Goal: Task Accomplishment & Management: Use online tool/utility

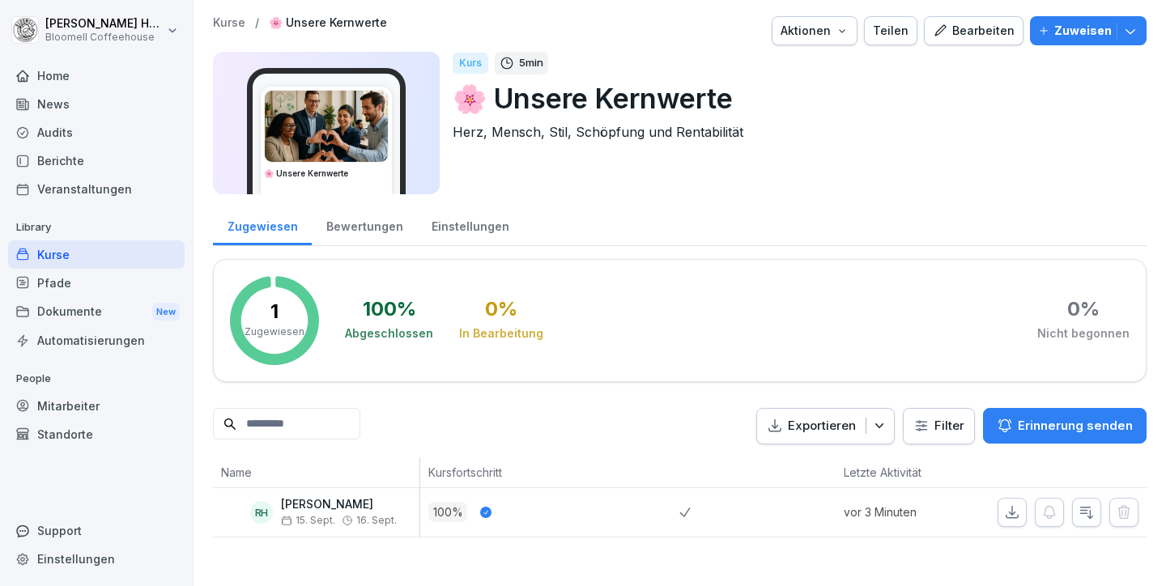
click at [56, 76] on div "Home" at bounding box center [96, 76] width 176 height 28
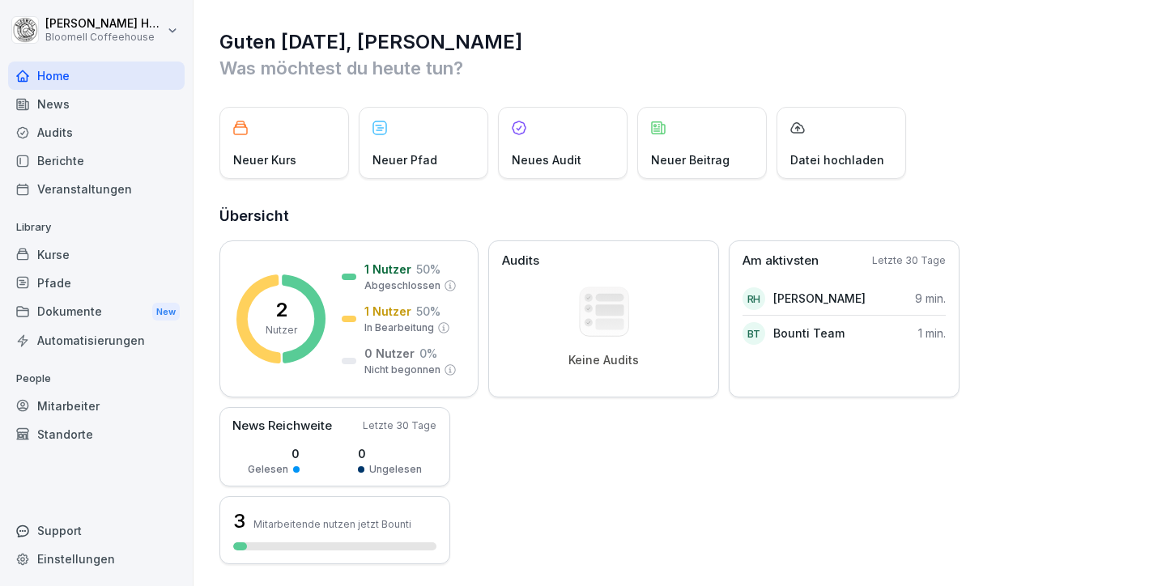
click at [62, 260] on div "Kurse" at bounding box center [96, 254] width 176 height 28
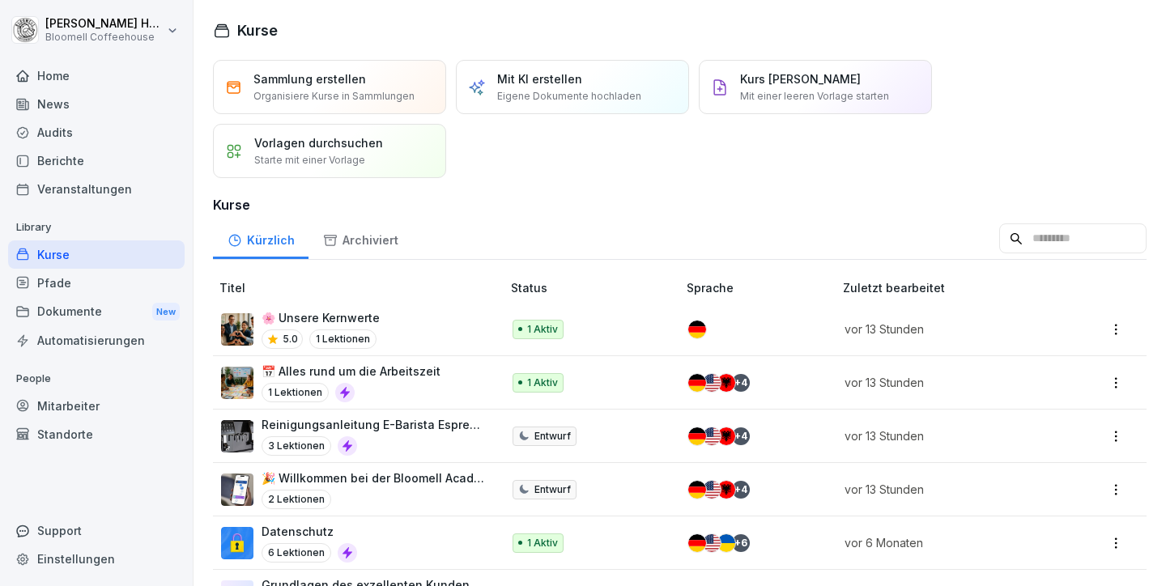
scroll to position [26, 0]
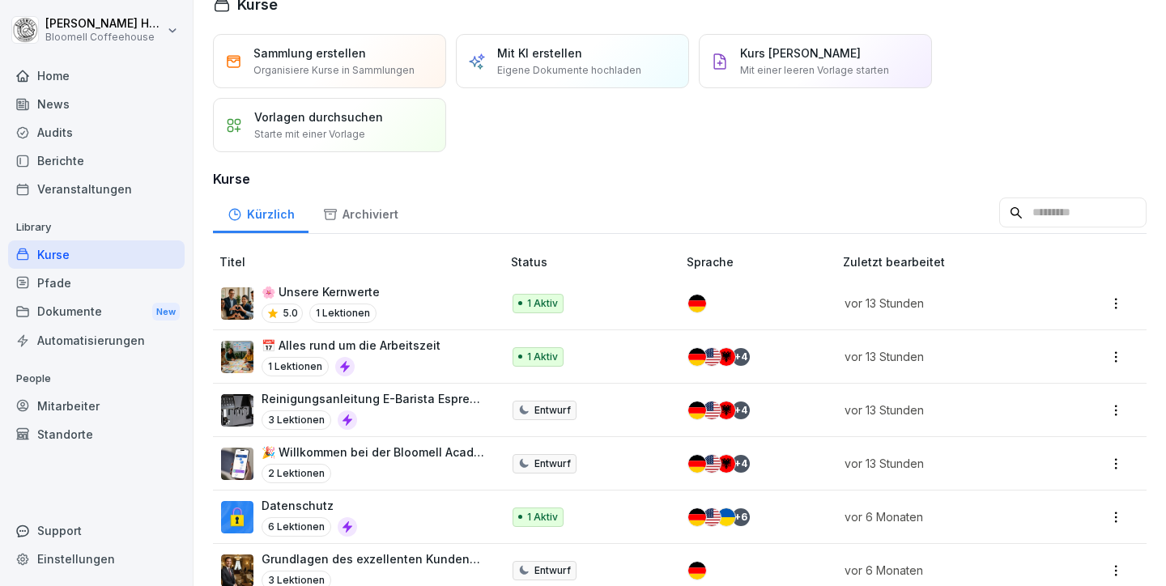
click at [427, 455] on p "🎉 Willkommen bei der Bloomell Academy!" at bounding box center [372, 452] width 223 height 17
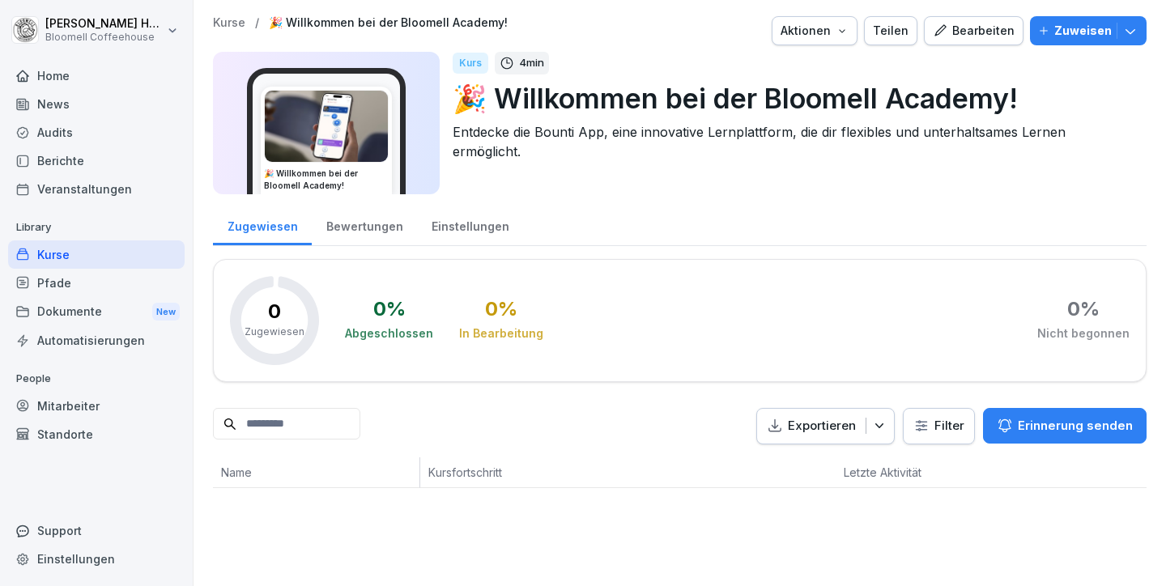
click at [968, 43] on button "Bearbeiten" at bounding box center [974, 30] width 100 height 29
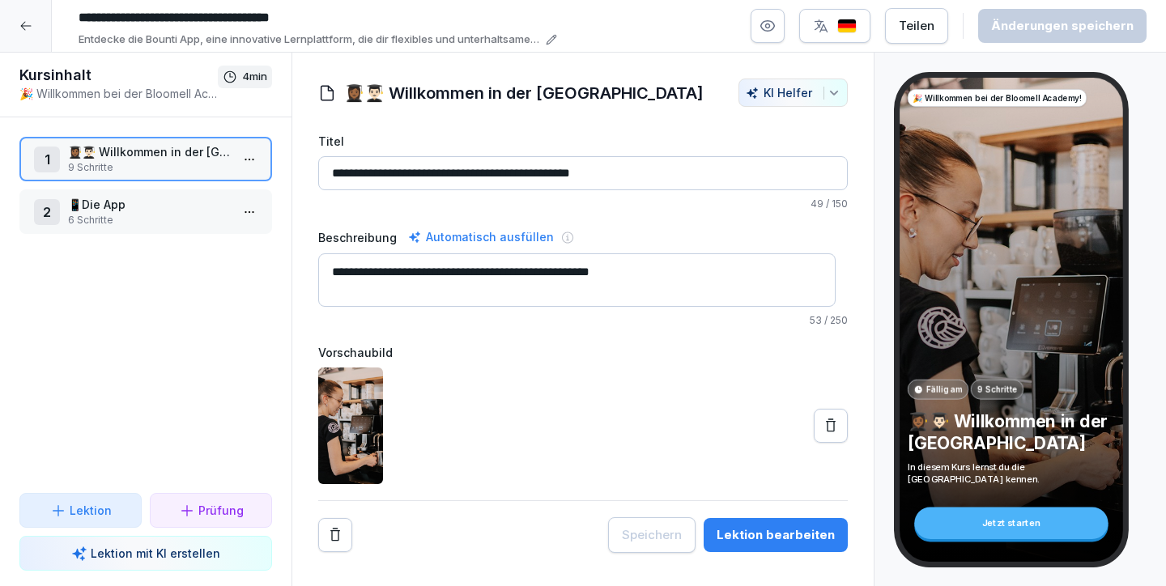
click at [963, 33] on div "Teilen Änderungen speichern" at bounding box center [948, 26] width 396 height 36
drag, startPoint x: 373, startPoint y: 87, endPoint x: 348, endPoint y: 89, distance: 25.1
click at [348, 89] on h1 "👩🏾‍🎓👨🏻‍🎓 Willkommen in der Bloomell Academy" at bounding box center [523, 93] width 359 height 24
copy h1 "👩🏾‍🎓👨🏻‍🎓 Willk"
